Goal: Transaction & Acquisition: Purchase product/service

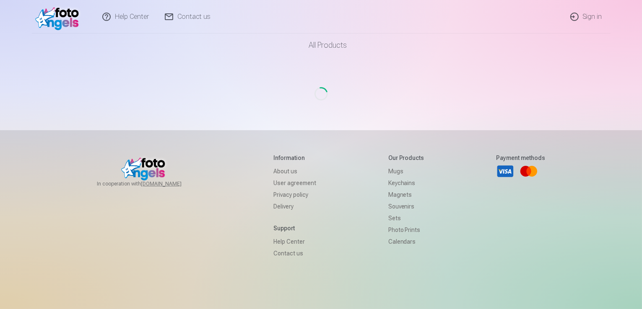
click at [590, 16] on link "Sign in" at bounding box center [586, 17] width 48 height 34
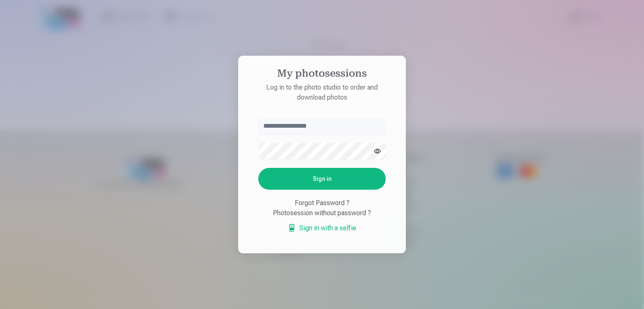
click at [326, 127] on input "text" at bounding box center [321, 126] width 127 height 17
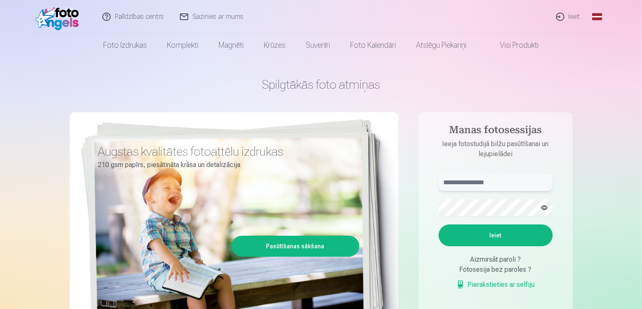
click at [486, 183] on input "text" at bounding box center [495, 182] width 114 height 17
type input "**********"
click at [495, 240] on button "Ieiet" at bounding box center [495, 236] width 114 height 22
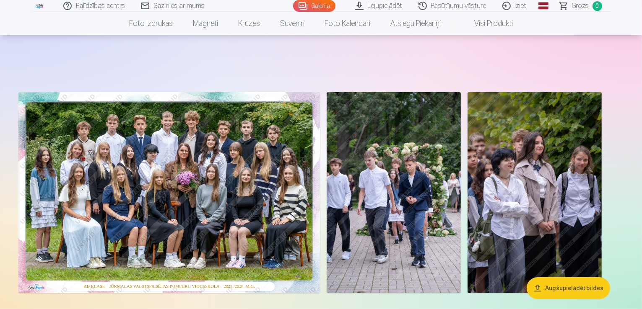
scroll to position [168, 0]
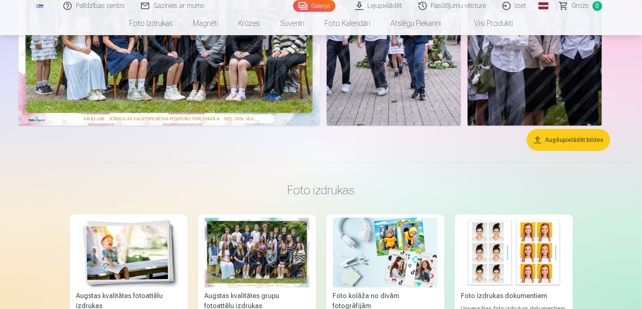
click at [230, 129] on div at bounding box center [320, 25] width 611 height 208
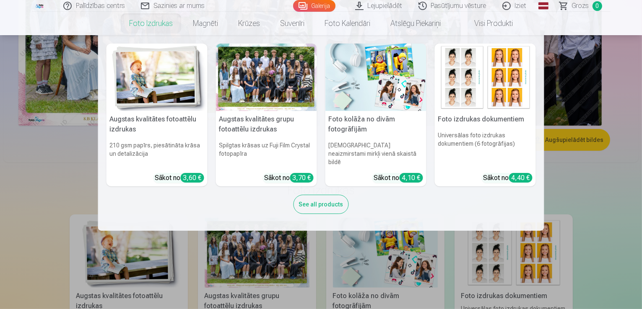
click at [162, 26] on link "Foto izdrukas" at bounding box center [151, 23] width 64 height 23
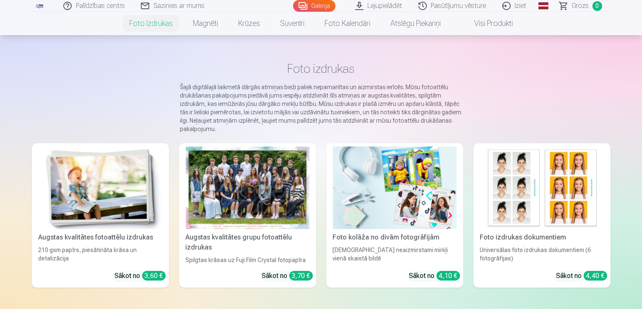
scroll to position [42, 0]
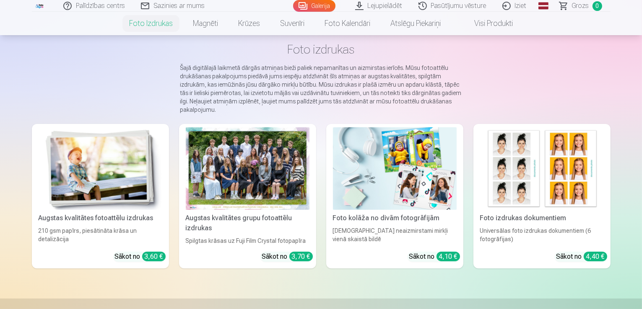
click at [236, 182] on div at bounding box center [248, 168] width 124 height 83
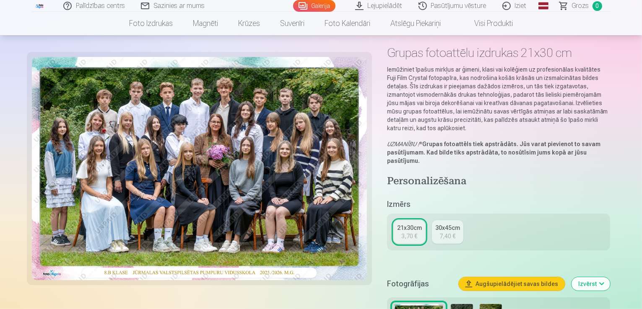
scroll to position [168, 0]
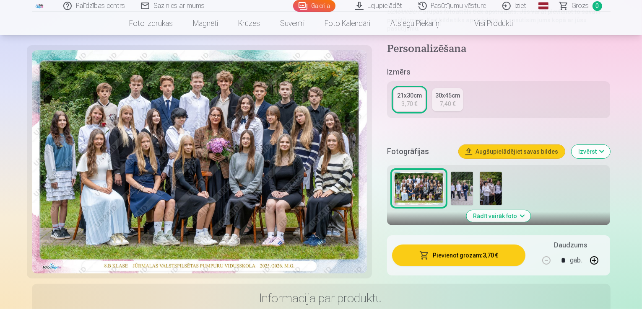
click at [488, 245] on button "Pievienot grozam : 3,70 €" at bounding box center [459, 256] width 134 height 22
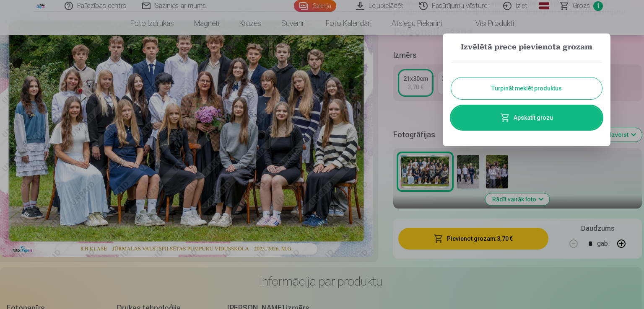
click at [579, 6] on div at bounding box center [322, 154] width 644 height 309
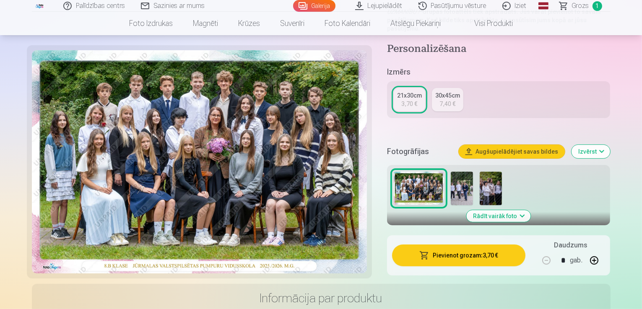
click at [579, 7] on span "Grozs" at bounding box center [580, 6] width 17 height 10
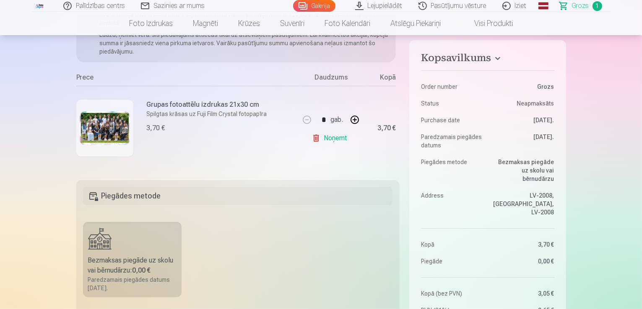
scroll to position [210, 0]
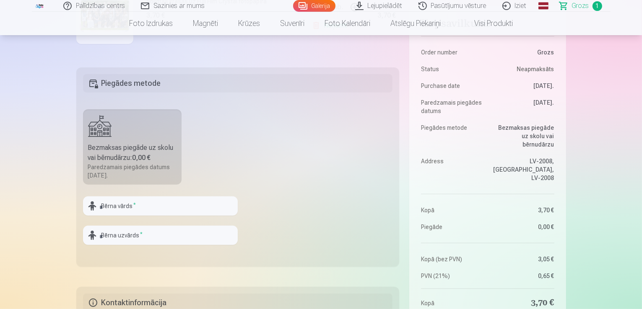
click at [148, 141] on label "Bezmaksas piegāde uz skolu vai bērnudārzu : 0,00 € Paredzamais piegādes datums …" at bounding box center [132, 146] width 99 height 75
click at [151, 211] on input "text" at bounding box center [160, 206] width 155 height 19
type input "*"
click at [118, 203] on input "text" at bounding box center [160, 206] width 155 height 19
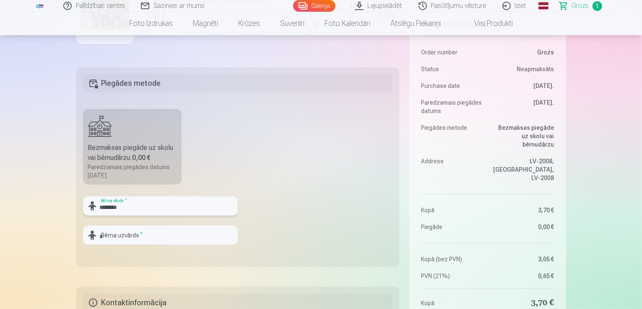
type input "********"
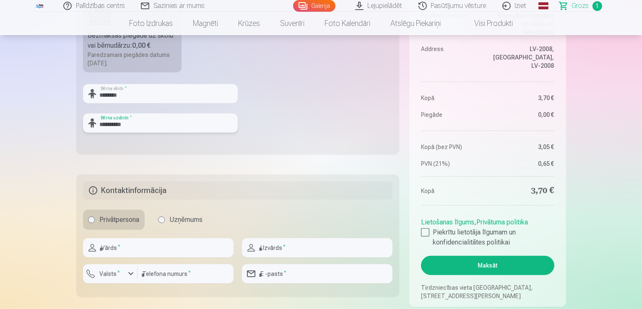
scroll to position [377, 0]
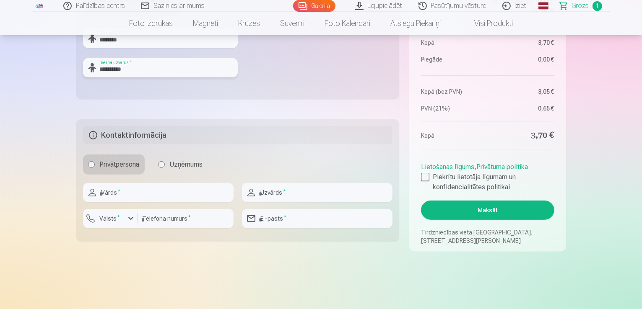
type input "**********"
click at [147, 193] on input "text" at bounding box center [158, 192] width 150 height 19
type input "********"
type input "*********"
type input "********"
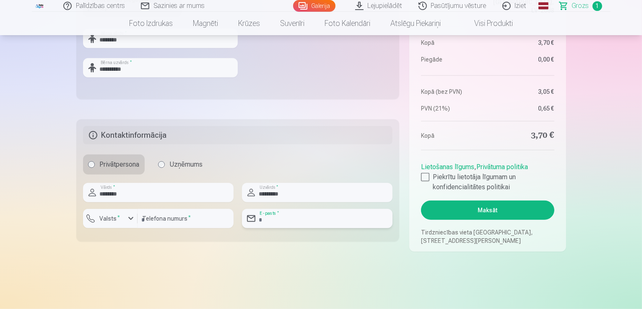
type input "**********"
click at [426, 177] on div at bounding box center [425, 177] width 8 height 8
click at [479, 208] on button "Maksāt" at bounding box center [487, 210] width 133 height 19
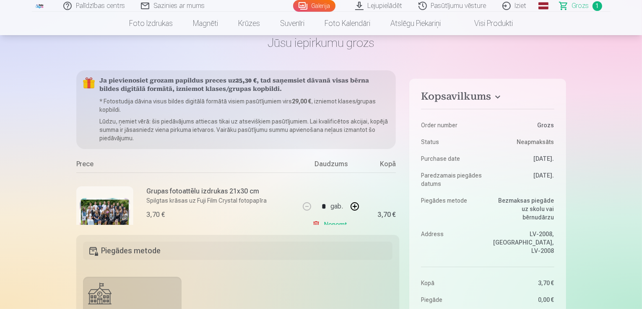
scroll to position [168, 0]
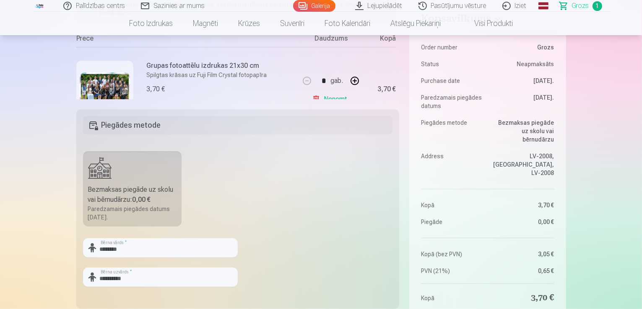
click at [163, 185] on div "Bezmaksas piegāde uz skolu vai bērnudārzu : 0,00 €" at bounding box center [132, 195] width 89 height 20
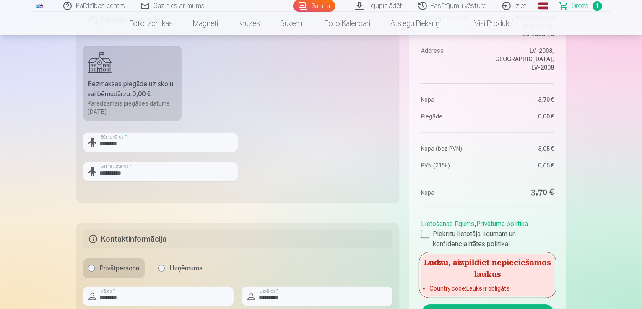
scroll to position [335, 0]
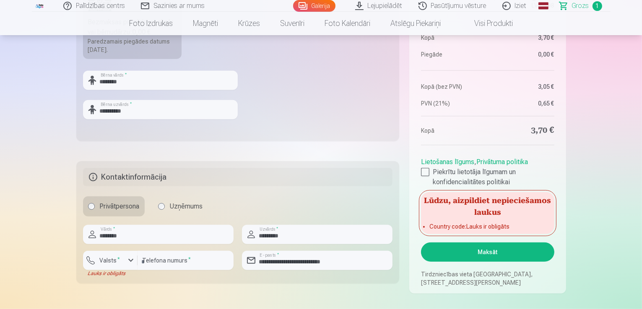
click at [487, 251] on button "Maksāt" at bounding box center [487, 252] width 133 height 19
click at [127, 266] on button "Valsts *" at bounding box center [110, 260] width 54 height 19
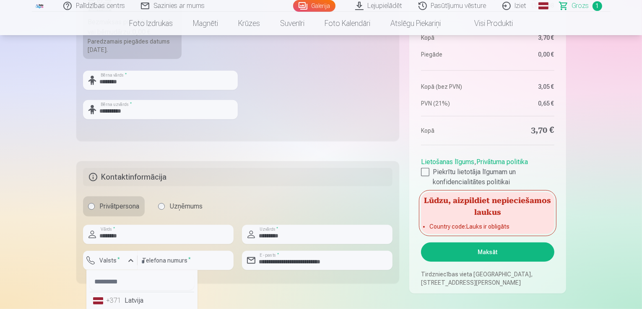
click at [132, 300] on li "+371 Latvija" at bounding box center [142, 301] width 104 height 17
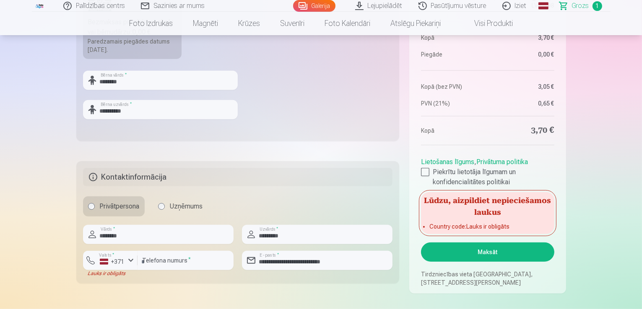
click at [492, 251] on button "Maksāt" at bounding box center [487, 252] width 133 height 19
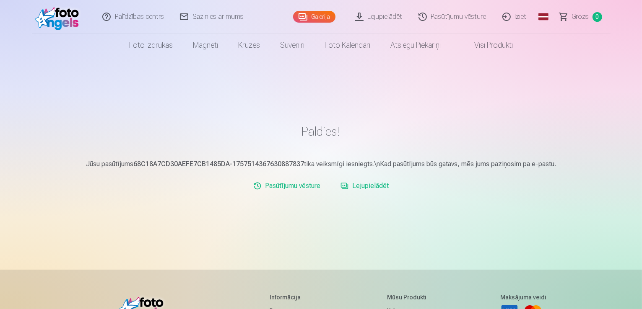
click at [523, 17] on link "Iziet" at bounding box center [515, 17] width 40 height 34
